Goal: Information Seeking & Learning: Learn about a topic

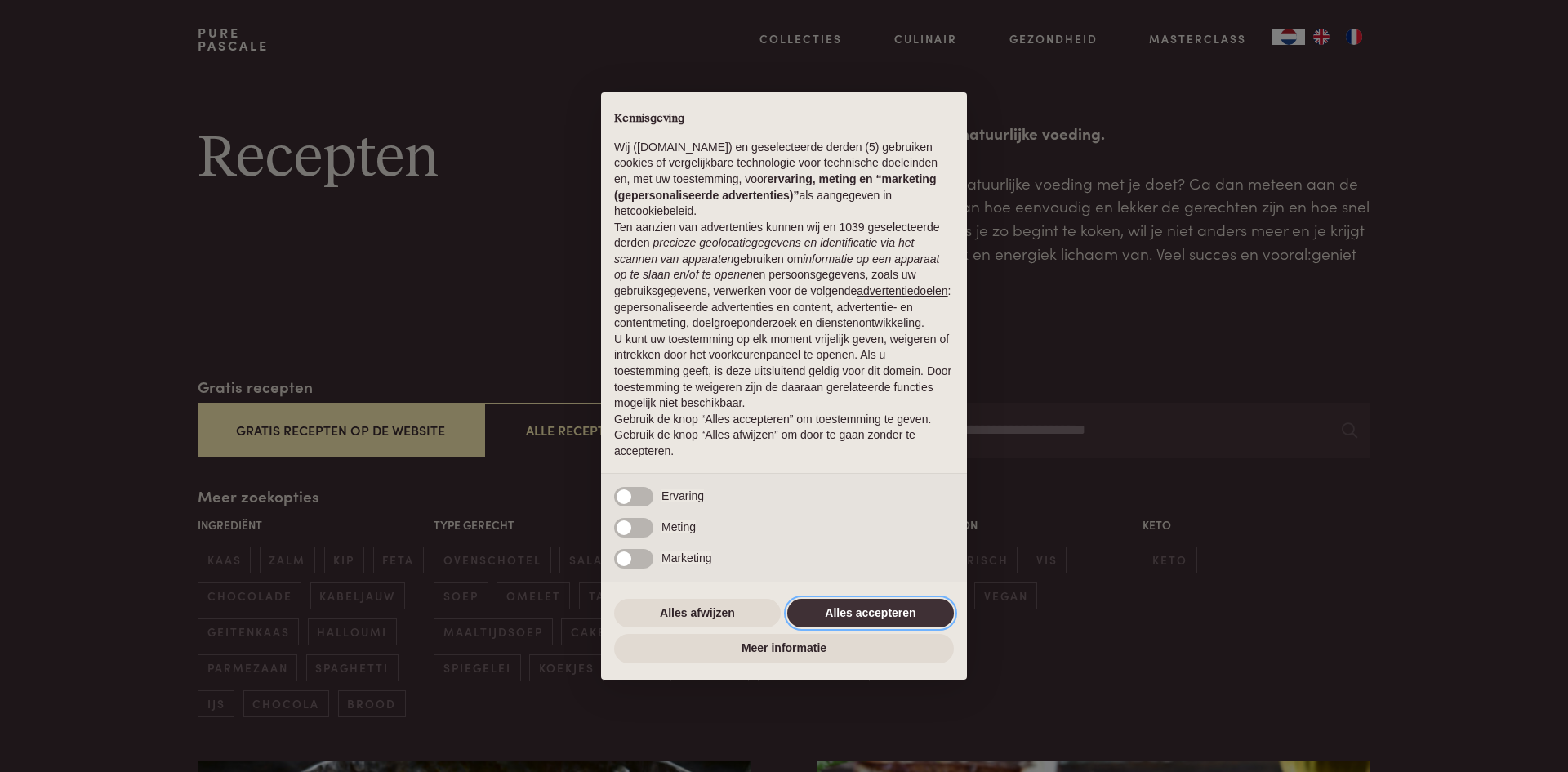
click at [903, 611] on button "Alles accepteren" at bounding box center [870, 613] width 166 height 29
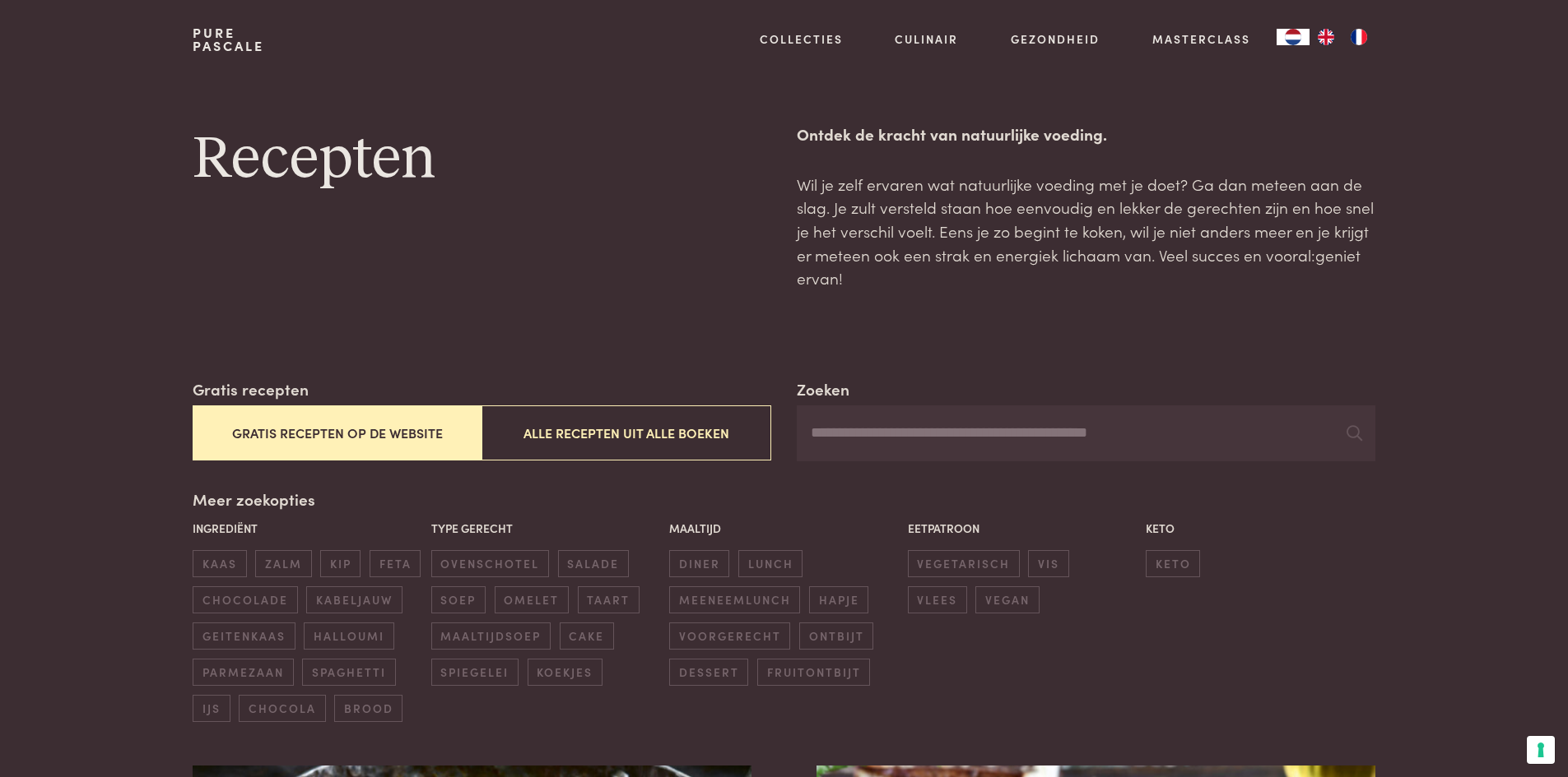
click at [233, 39] on link "Pure Pascale" at bounding box center [228, 39] width 71 height 26
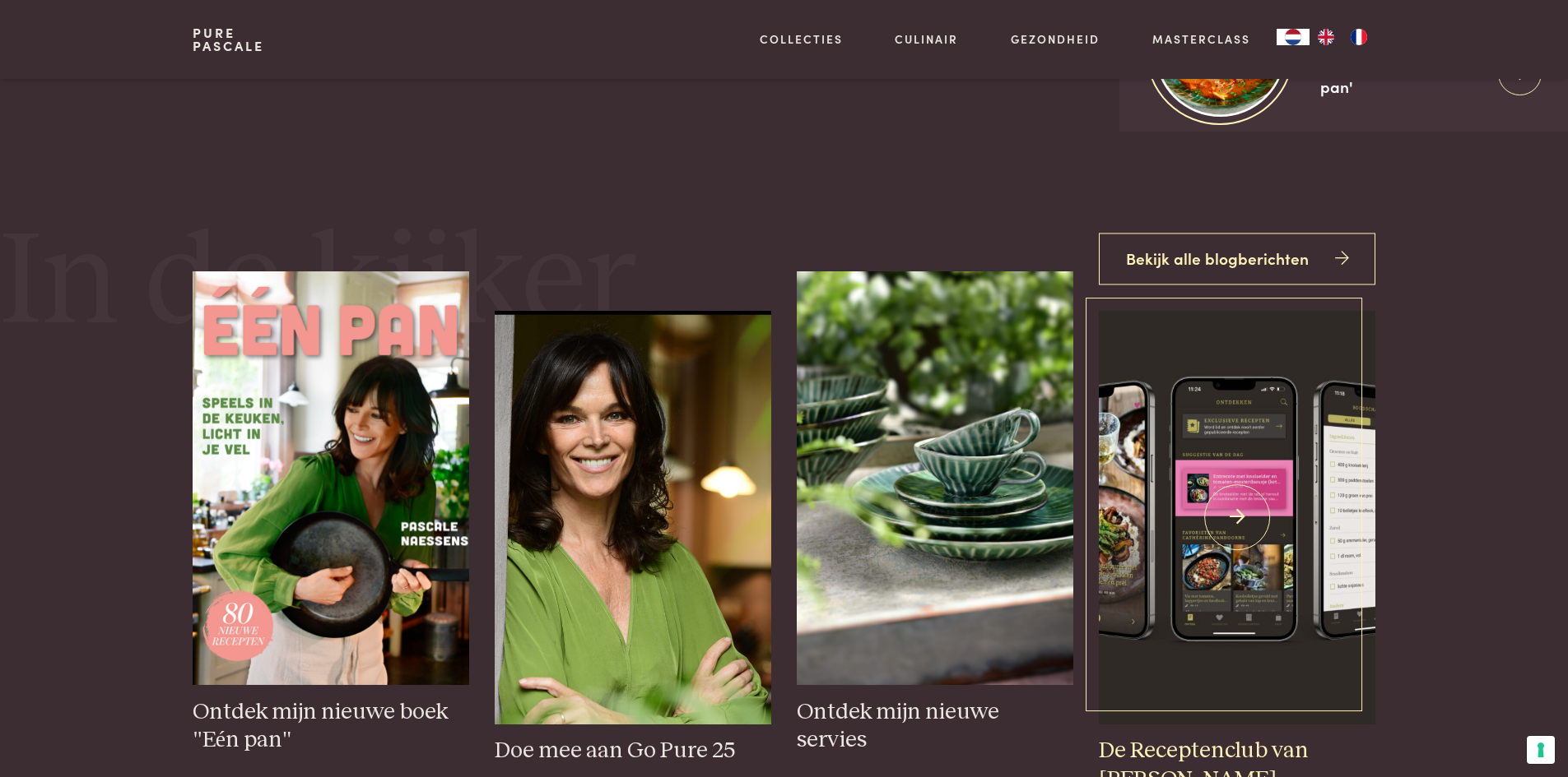
scroll to position [658, 0]
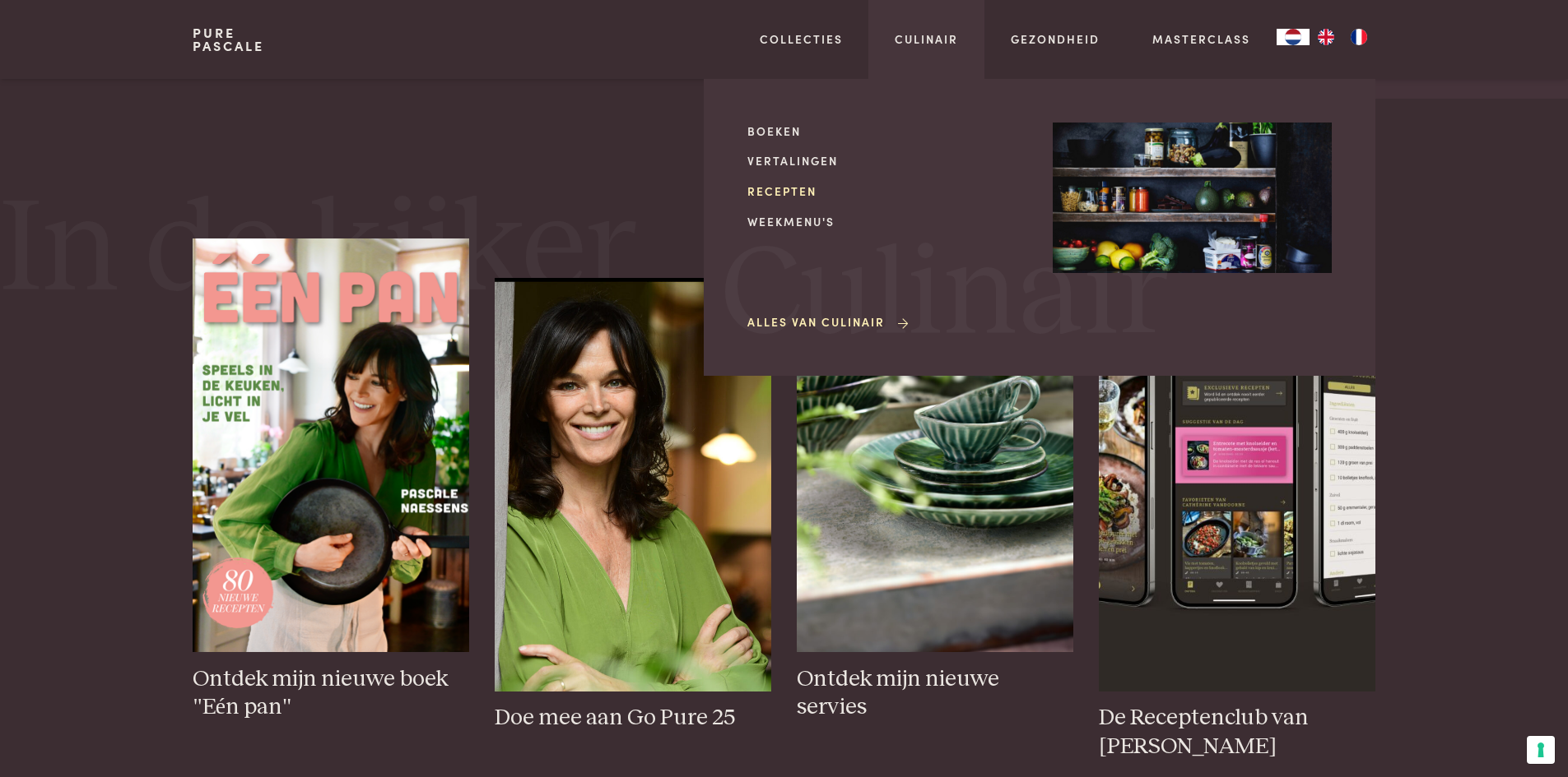
click at [796, 185] on link "Recepten" at bounding box center [886, 191] width 279 height 17
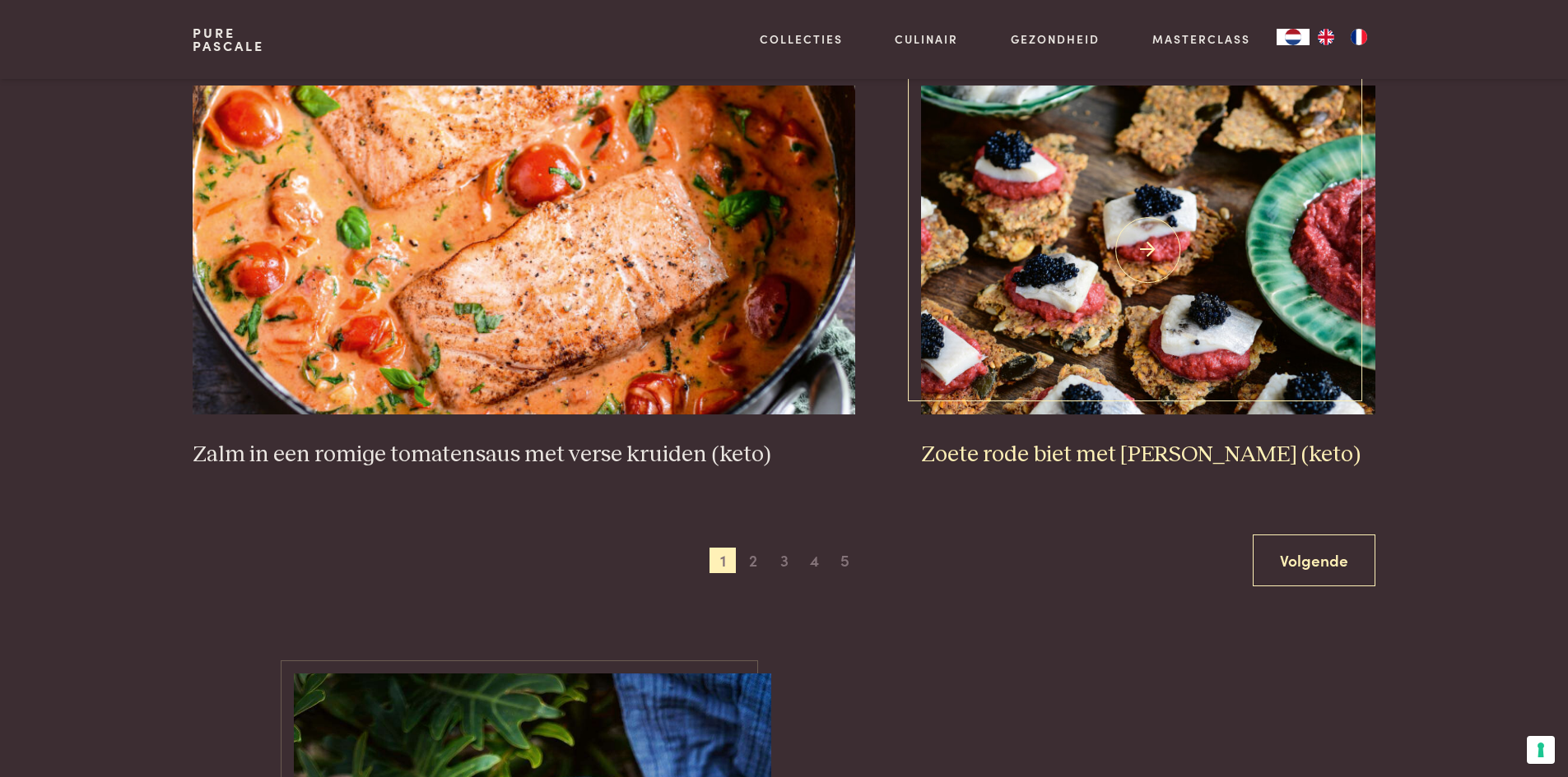
scroll to position [2961, 0]
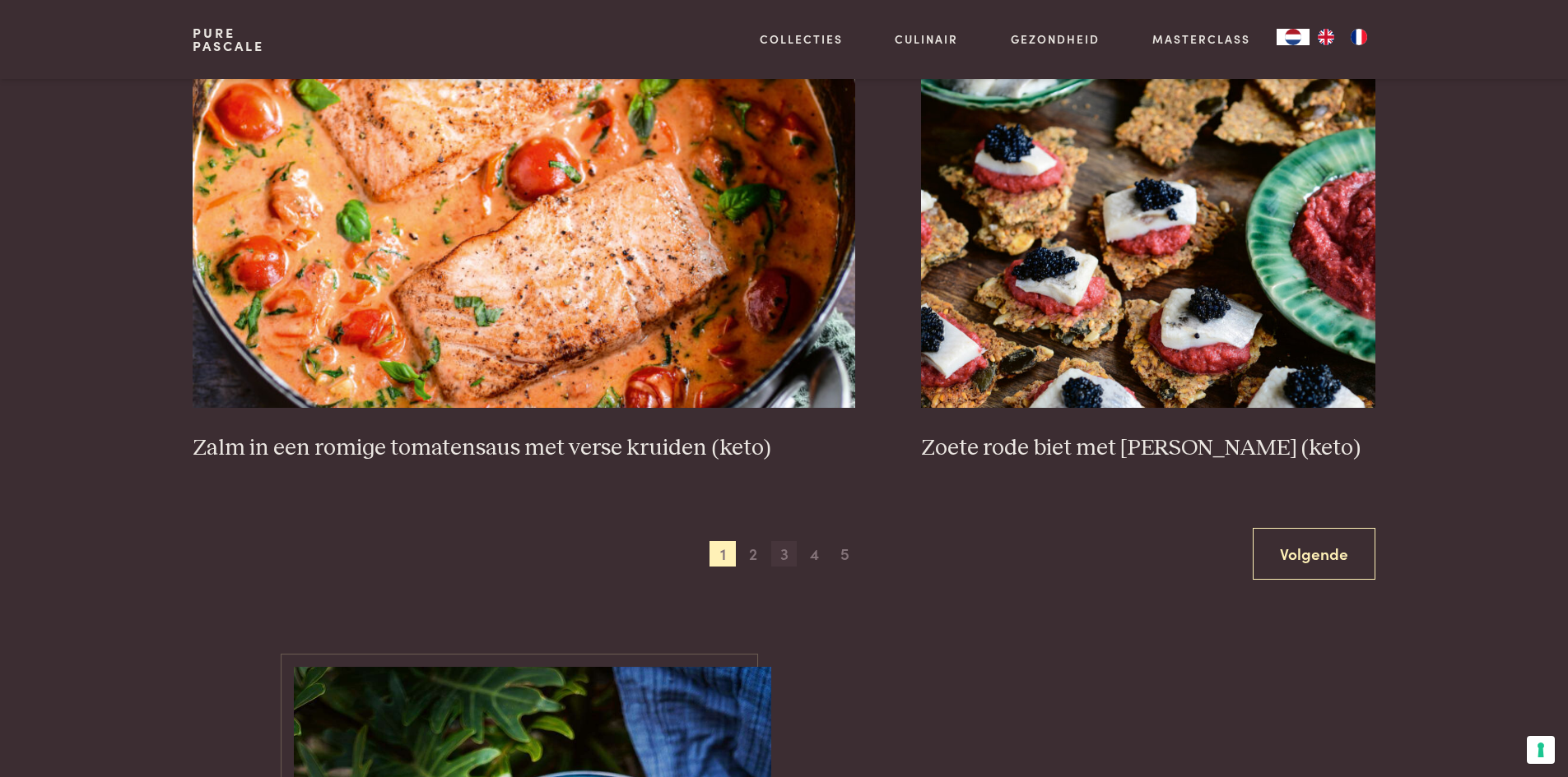
click at [783, 563] on span "3" at bounding box center [784, 554] width 26 height 26
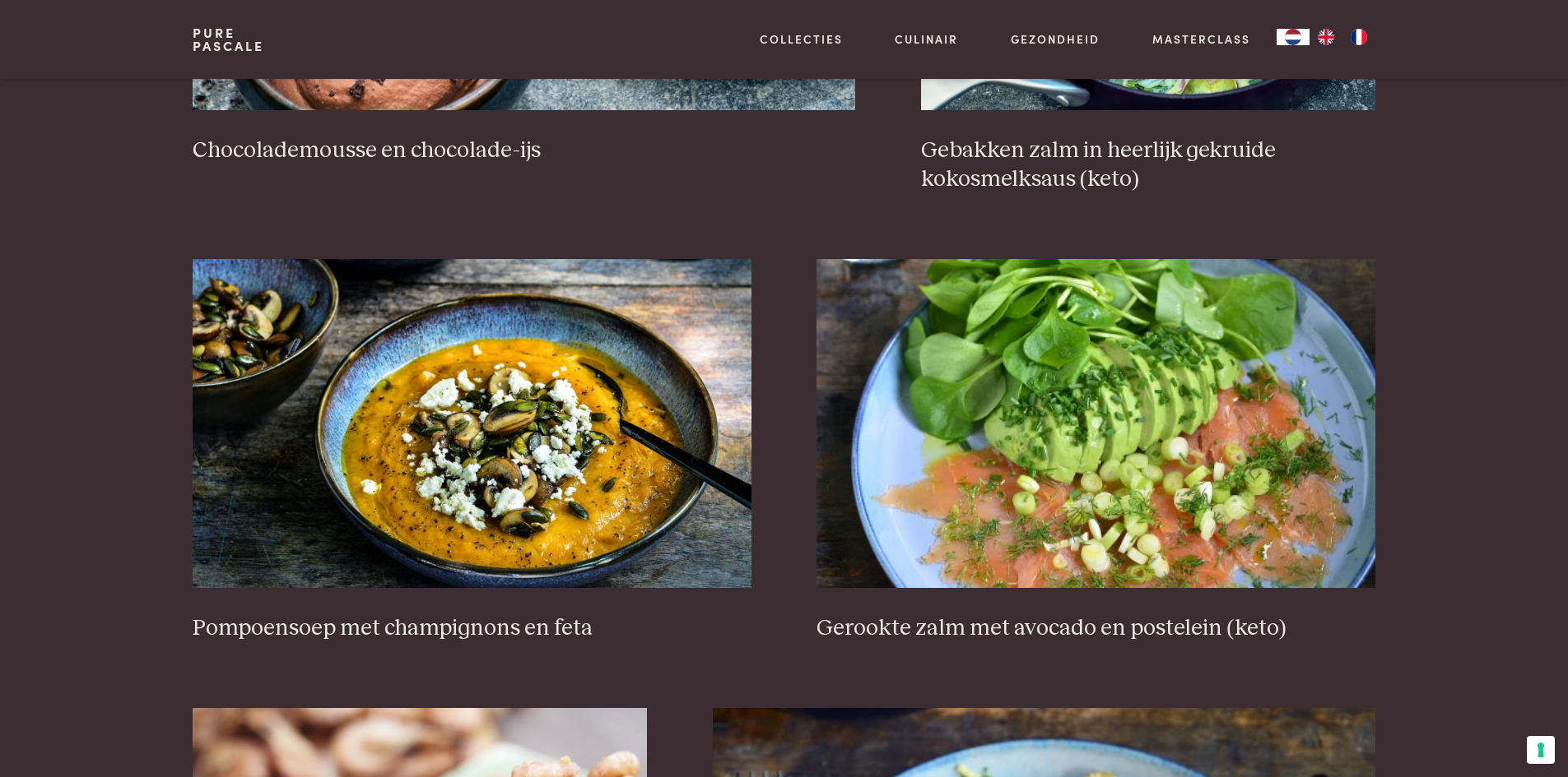
scroll to position [1940, 0]
